Goal: Navigation & Orientation: Find specific page/section

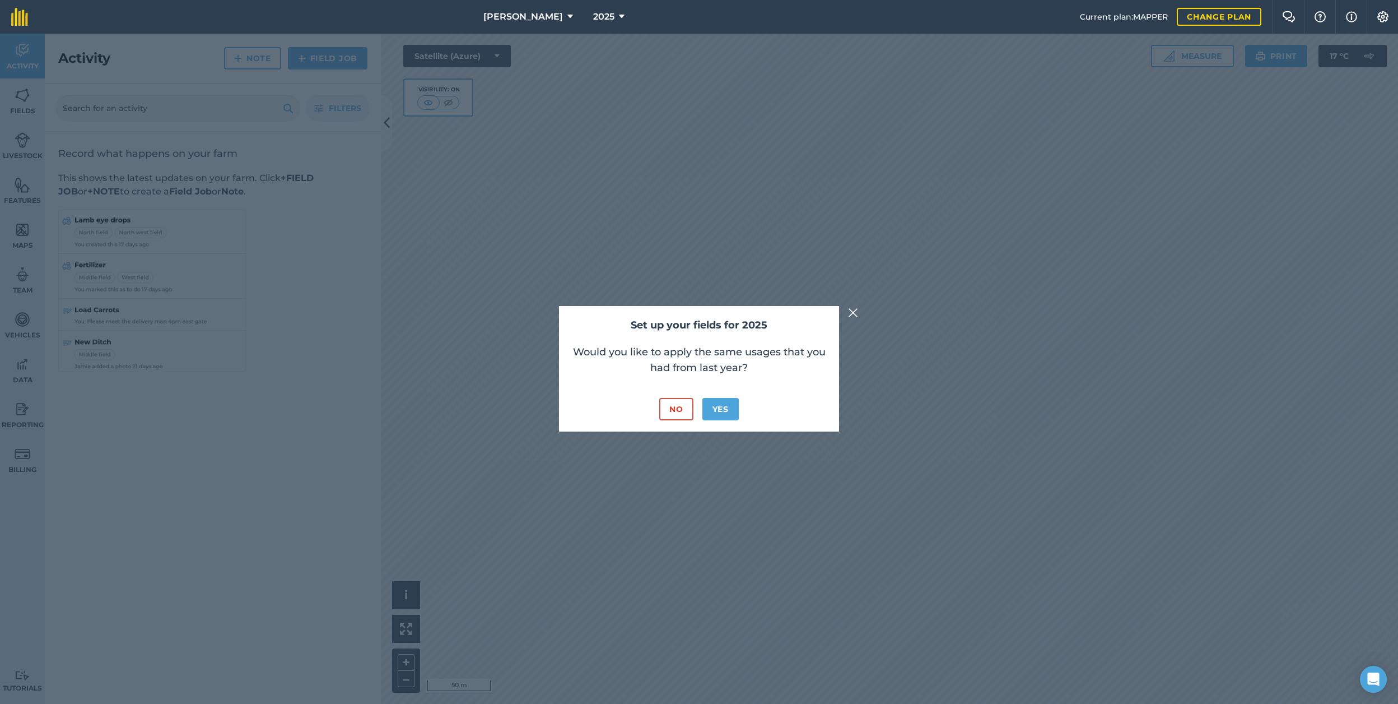
click at [677, 414] on button "No" at bounding box center [676, 409] width 34 height 22
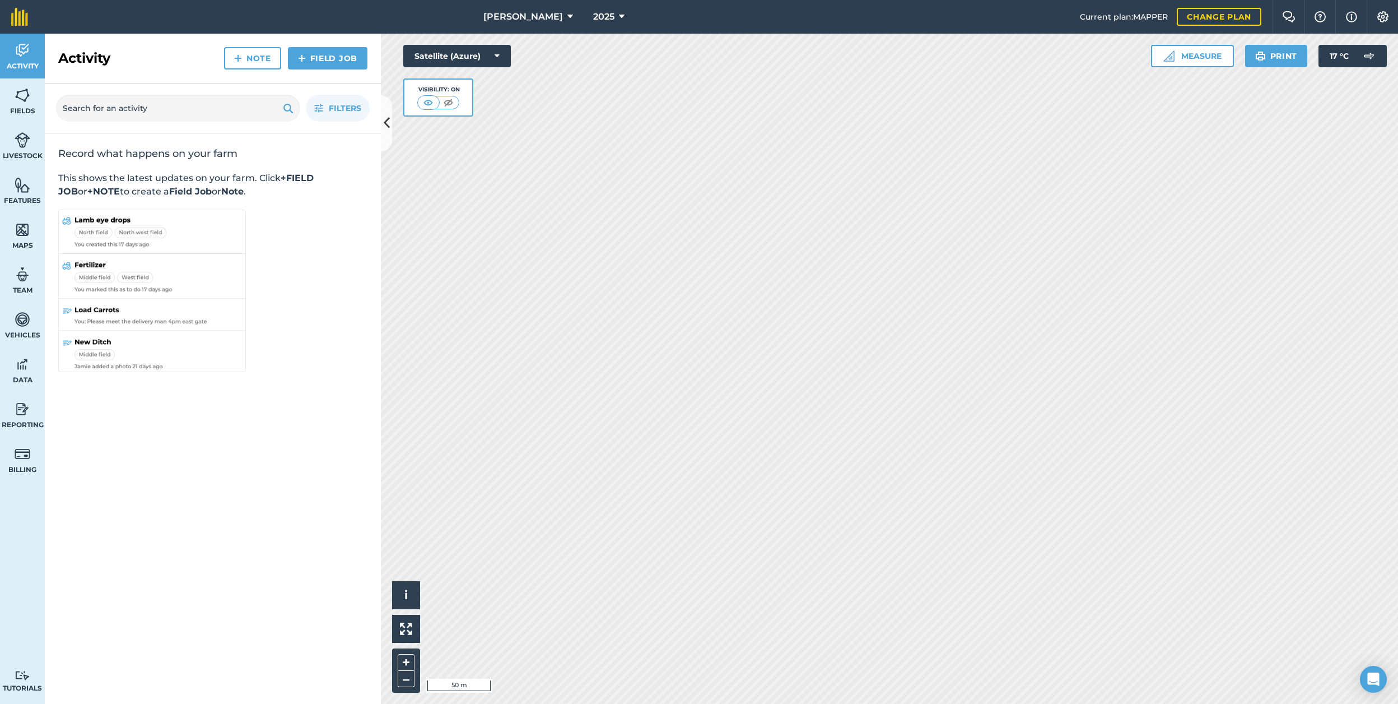
drag, startPoint x: 530, startPoint y: 15, endPoint x: 529, endPoint y: 21, distance: 6.3
click at [529, 15] on span "[PERSON_NAME]" at bounding box center [523, 16] width 80 height 13
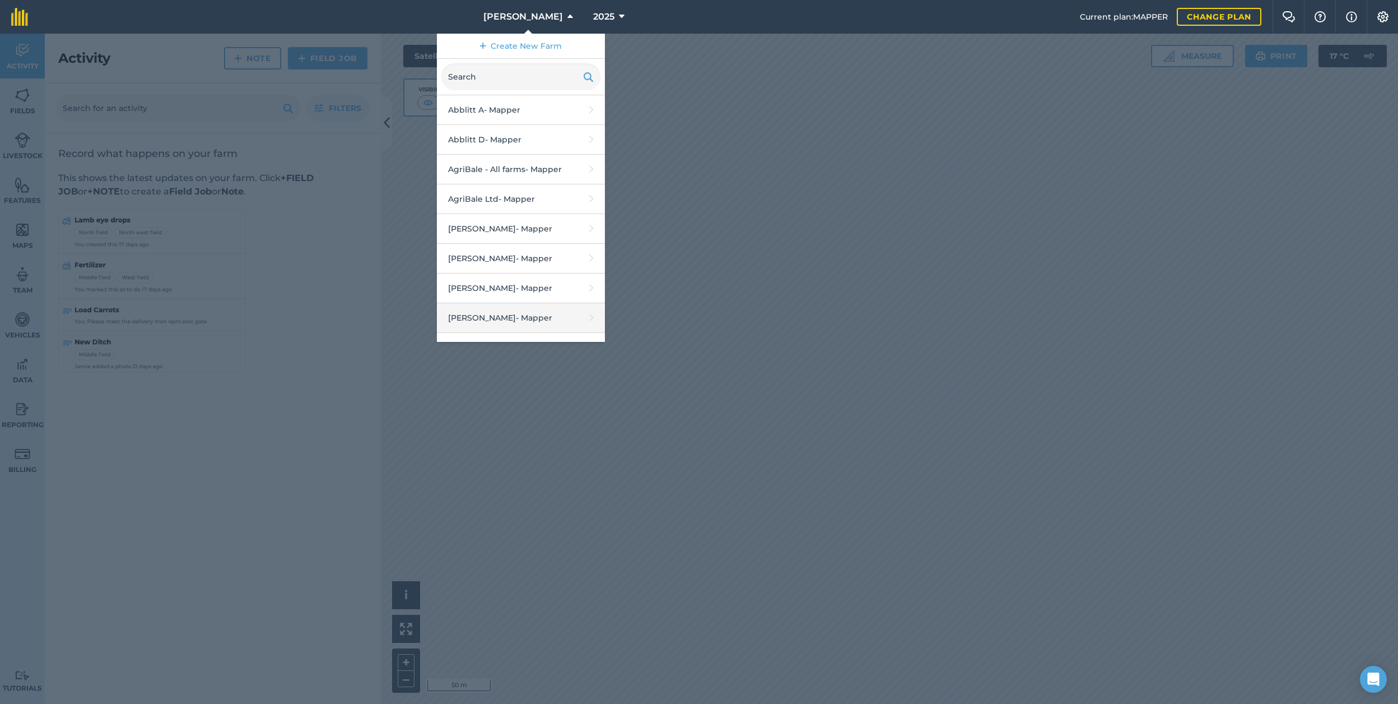
click at [522, 314] on link "[PERSON_NAME] - Mapper" at bounding box center [521, 318] width 168 height 30
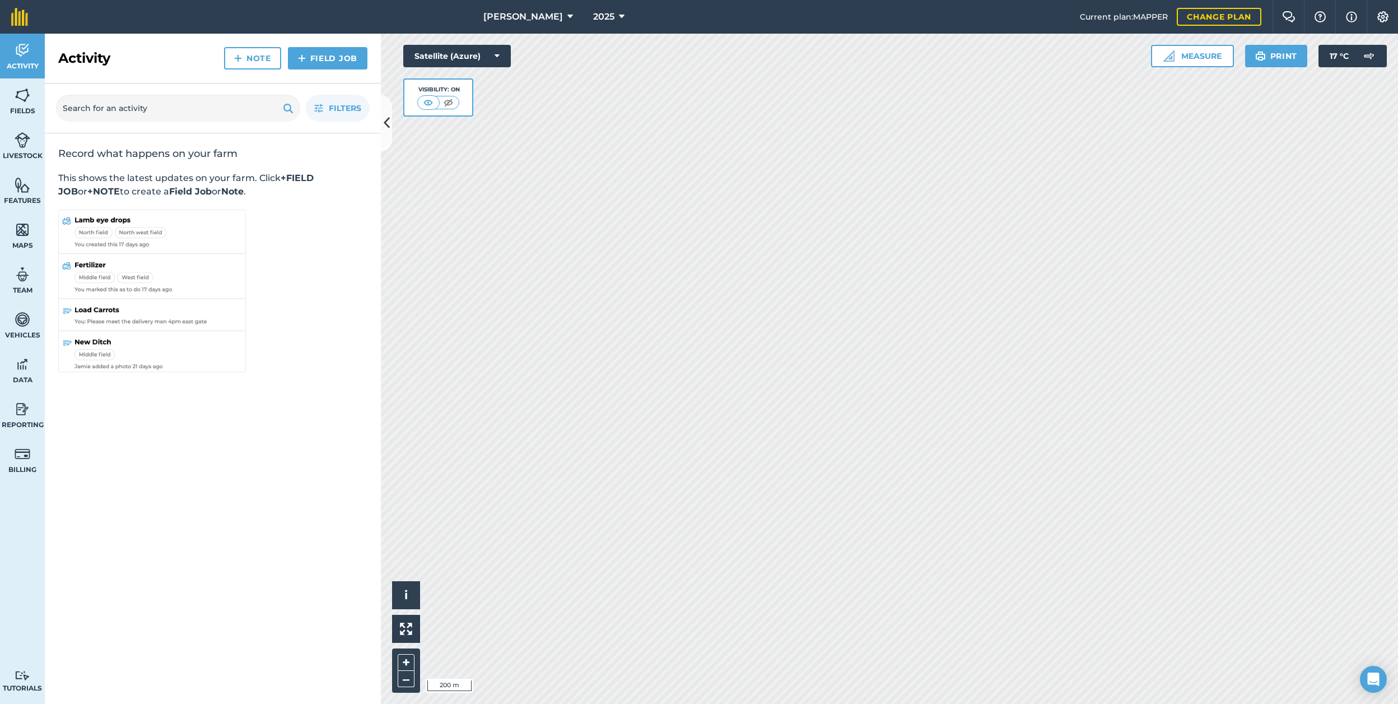
click at [31, 99] on link "Fields" at bounding box center [22, 100] width 45 height 45
